Goal: Task Accomplishment & Management: Use online tool/utility

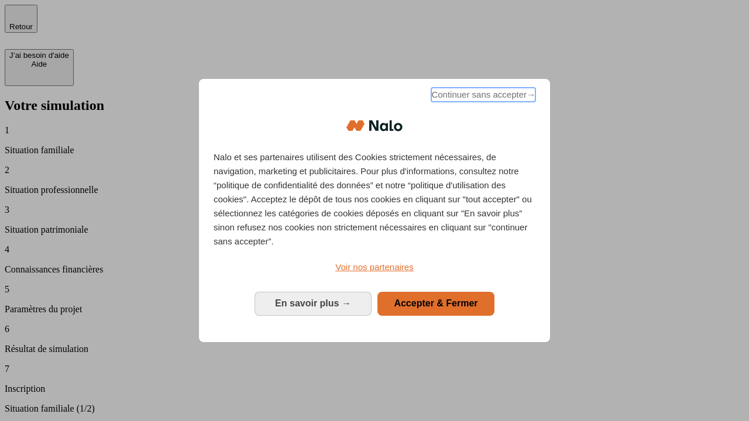
click at [482, 96] on span "Continuer sans accepter →" at bounding box center [483, 95] width 104 height 14
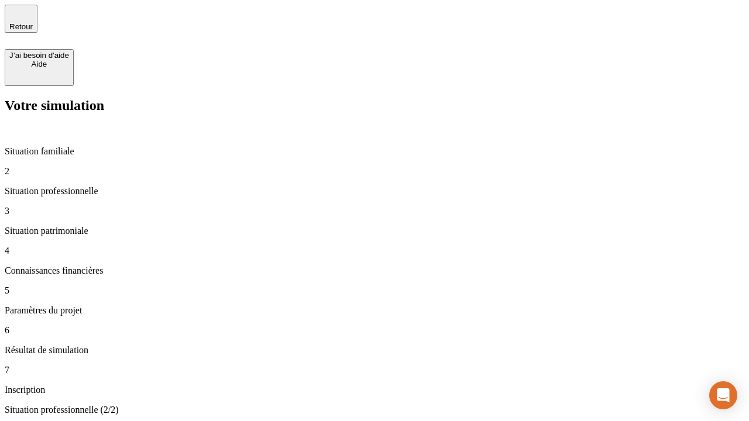
type input "30 000"
